Goal: Task Accomplishment & Management: Use online tool/utility

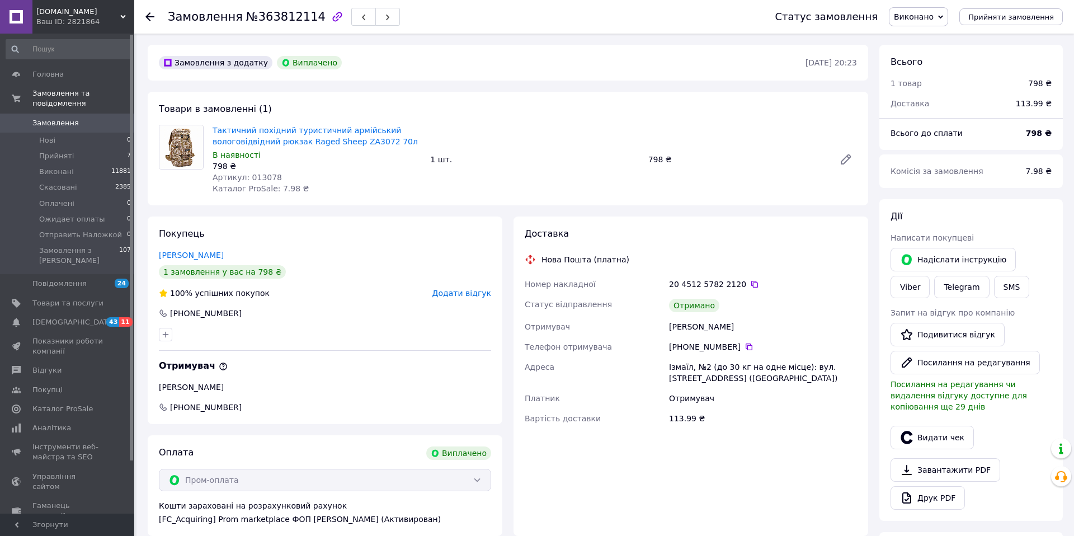
click at [58, 121] on span "Замовлення" at bounding box center [55, 123] width 46 height 10
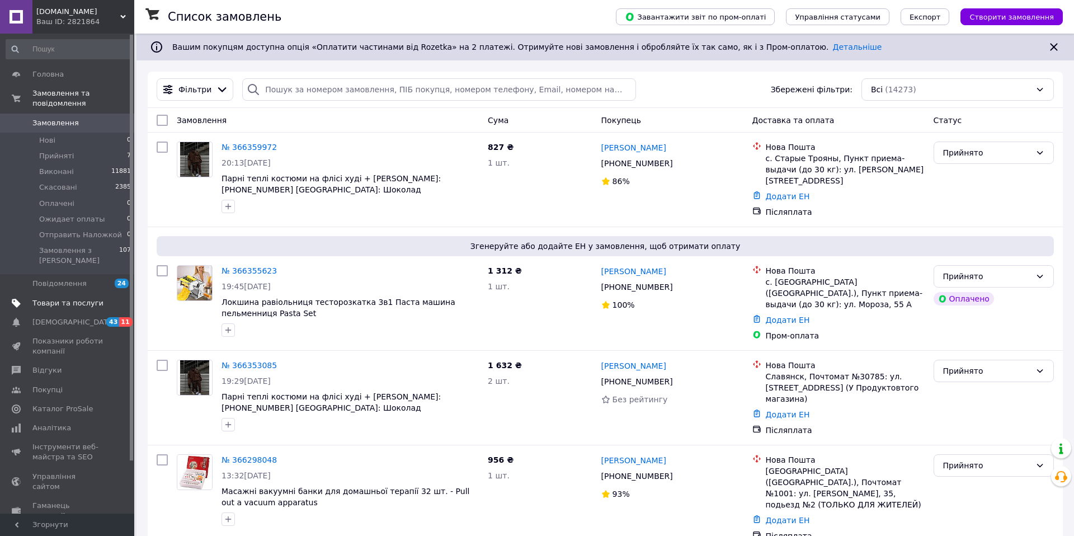
click at [56, 304] on span "Товари та послуги" at bounding box center [67, 303] width 71 height 10
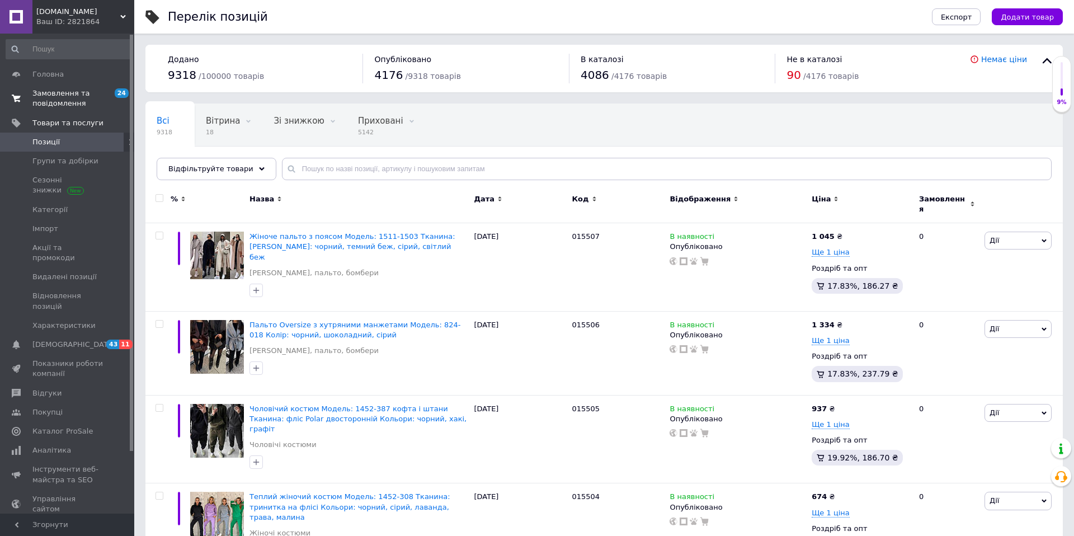
click at [56, 95] on span "Замовлення та повідомлення" at bounding box center [67, 98] width 71 height 20
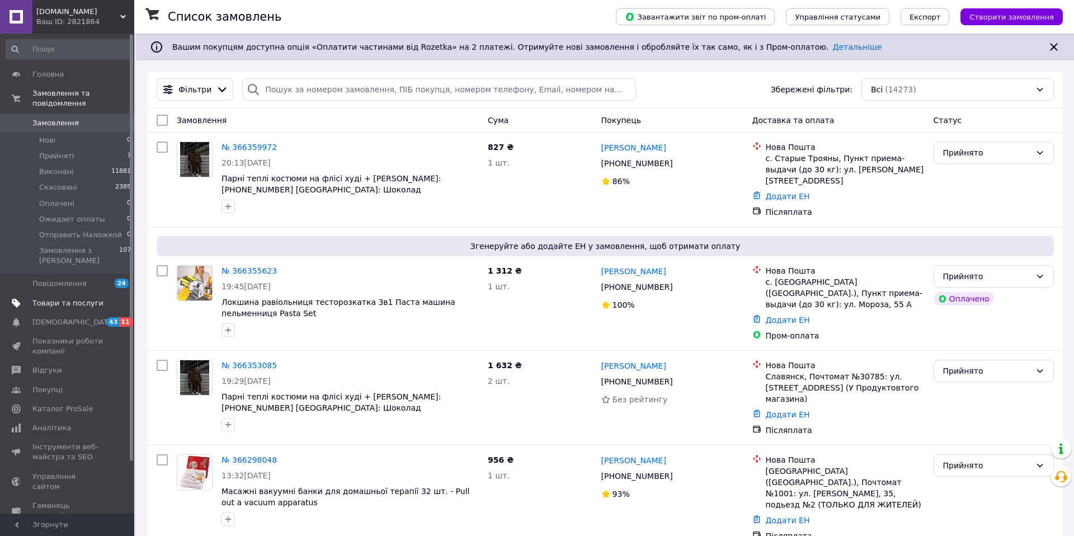
click at [45, 302] on span "Товари та послуги" at bounding box center [67, 303] width 71 height 10
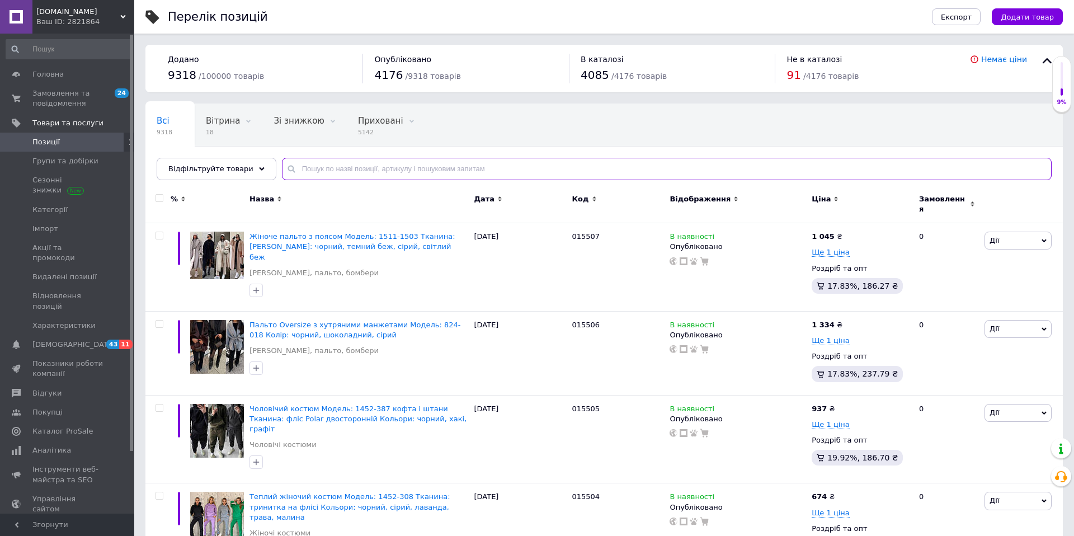
click at [416, 165] on input "text" at bounding box center [666, 169] width 769 height 22
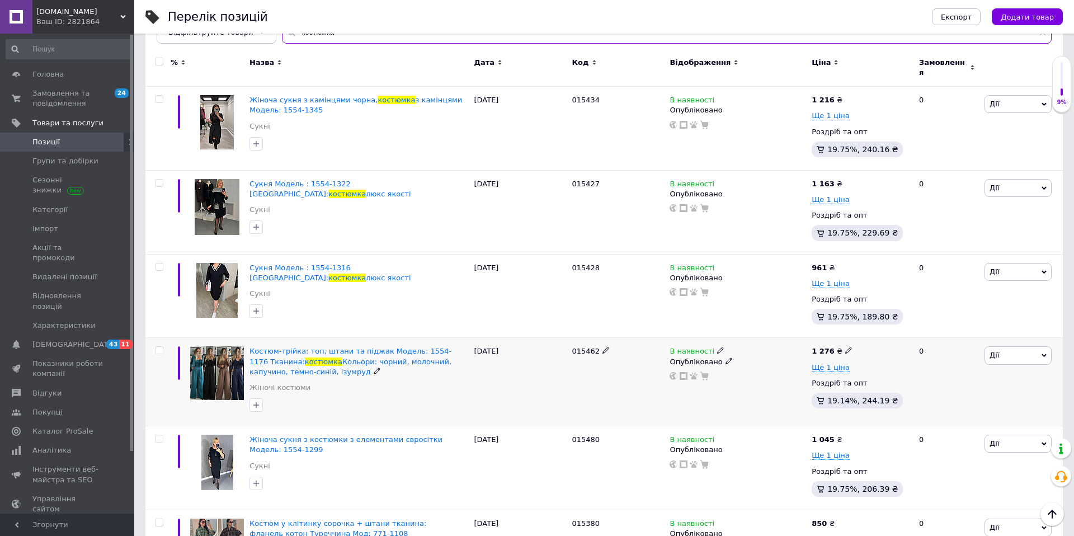
scroll to position [134, 0]
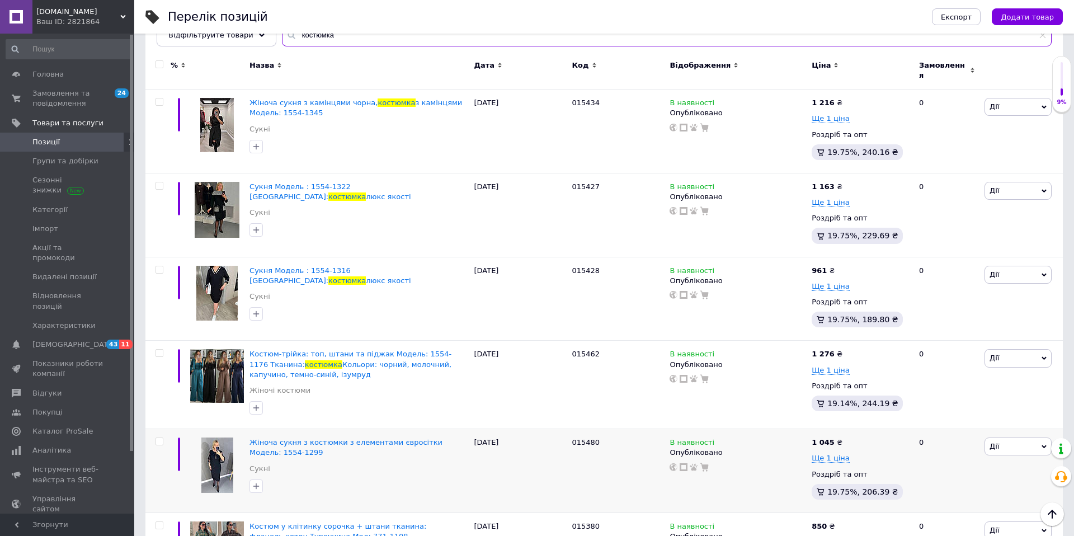
type input "костюмка"
click at [995, 355] on span "Дії" at bounding box center [994, 357] width 10 height 8
click at [939, 405] on li "Копіювати" at bounding box center [977, 411] width 148 height 16
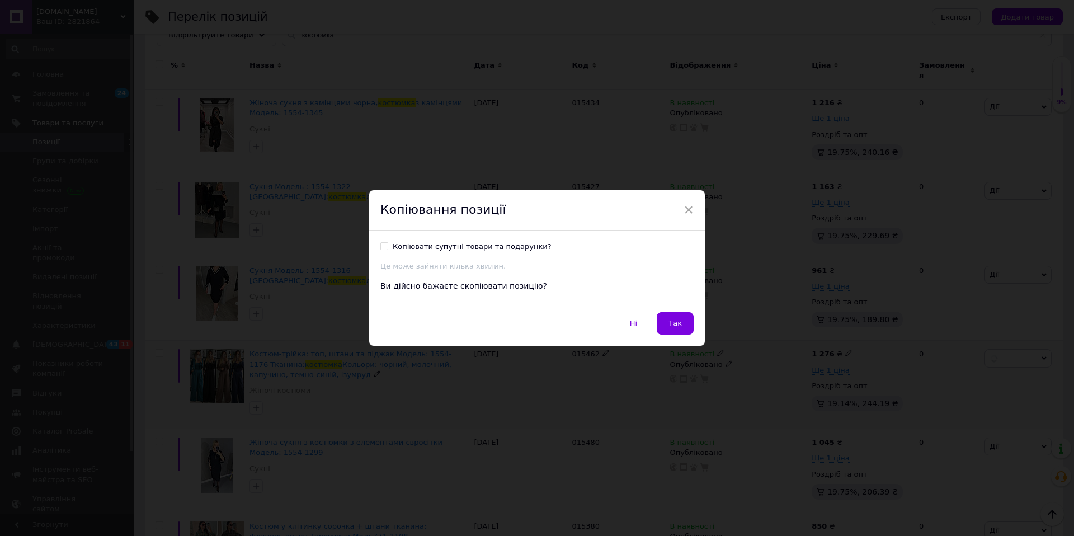
scroll to position [105, 0]
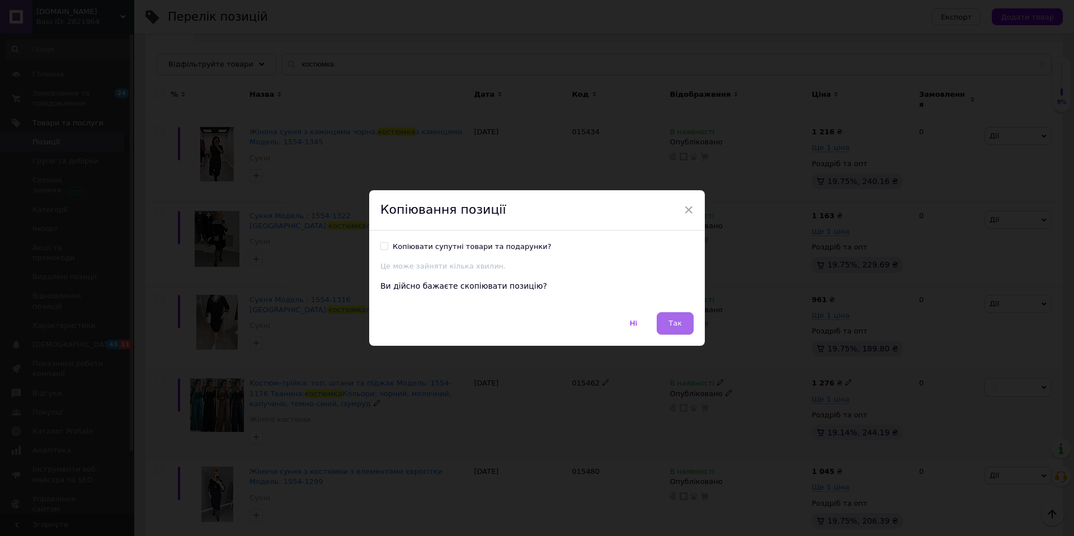
click at [682, 326] on button "Так" at bounding box center [675, 323] width 37 height 22
